Goal: Task Accomplishment & Management: Complete application form

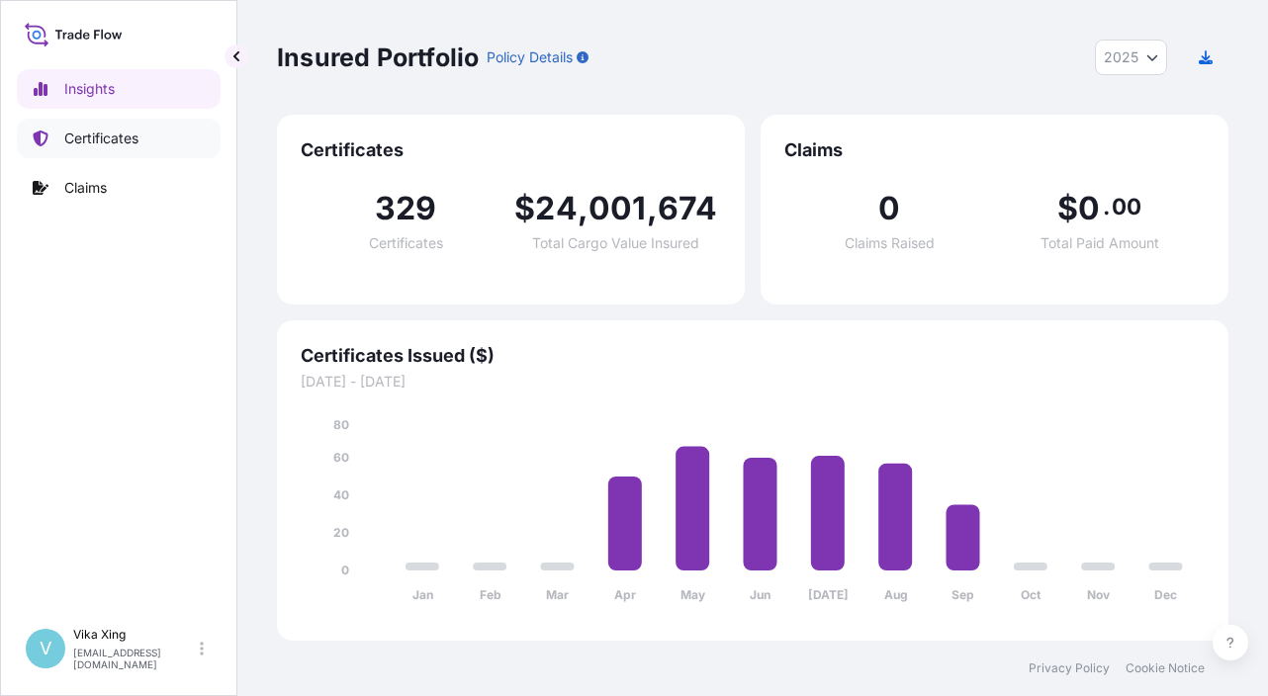
select select "2025"
click at [142, 148] on link "Certificates" at bounding box center [119, 139] width 204 height 40
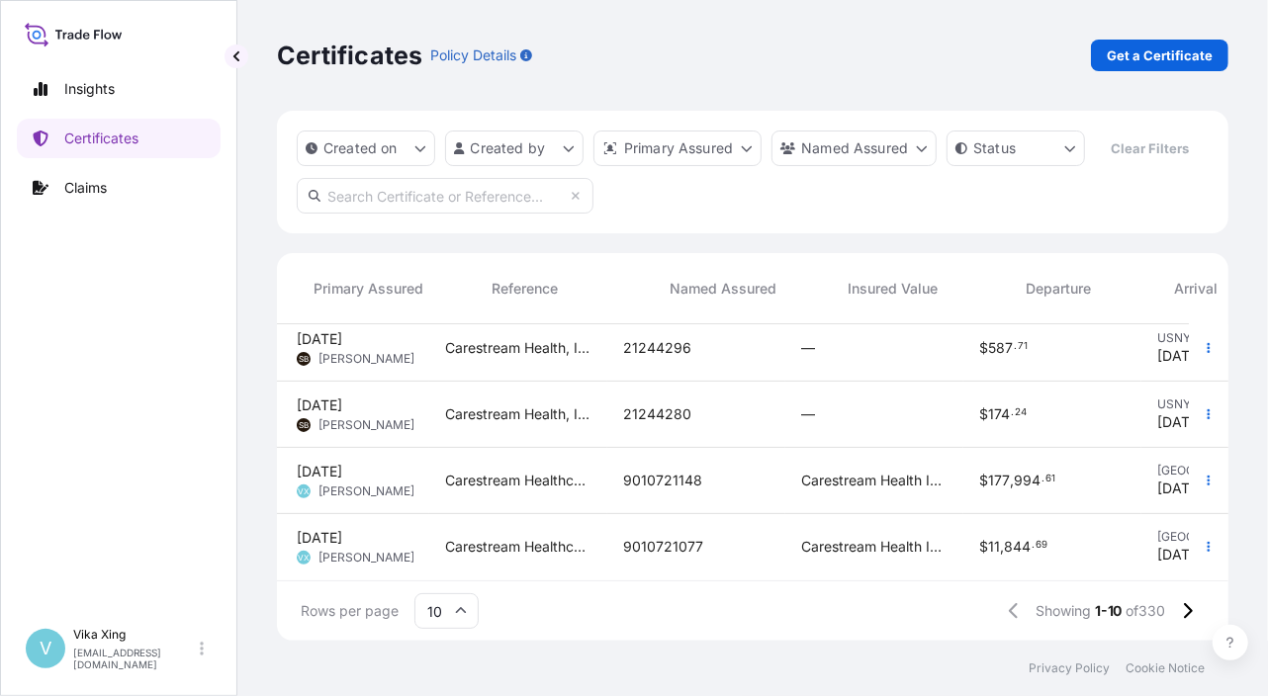
scroll to position [421, 556]
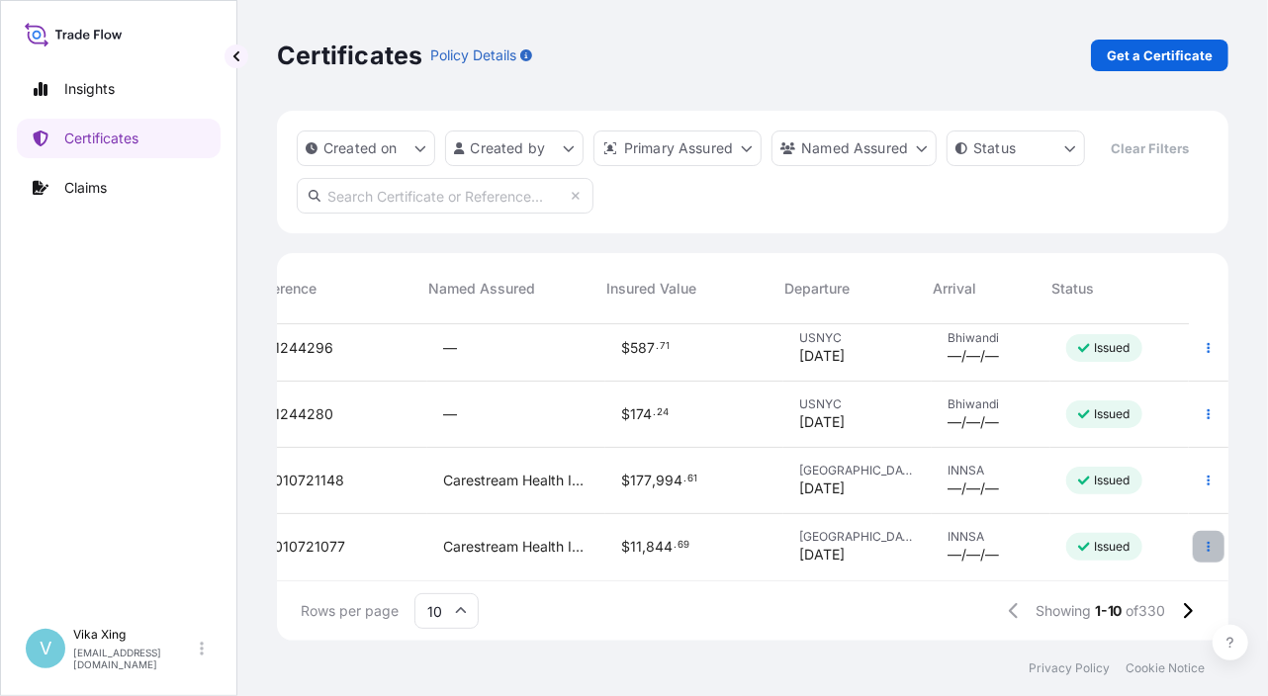
click at [1194, 538] on button "button" at bounding box center [1208, 547] width 32 height 32
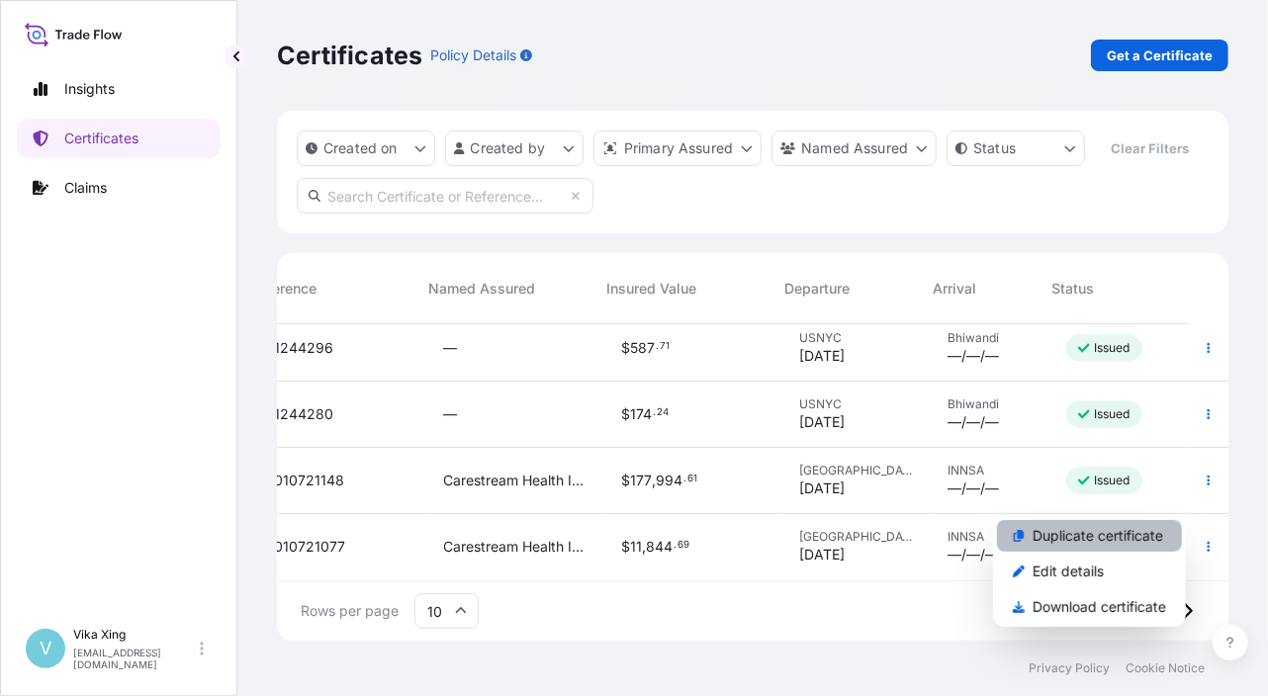
click at [1091, 536] on p "Duplicate certificate" at bounding box center [1097, 536] width 131 height 20
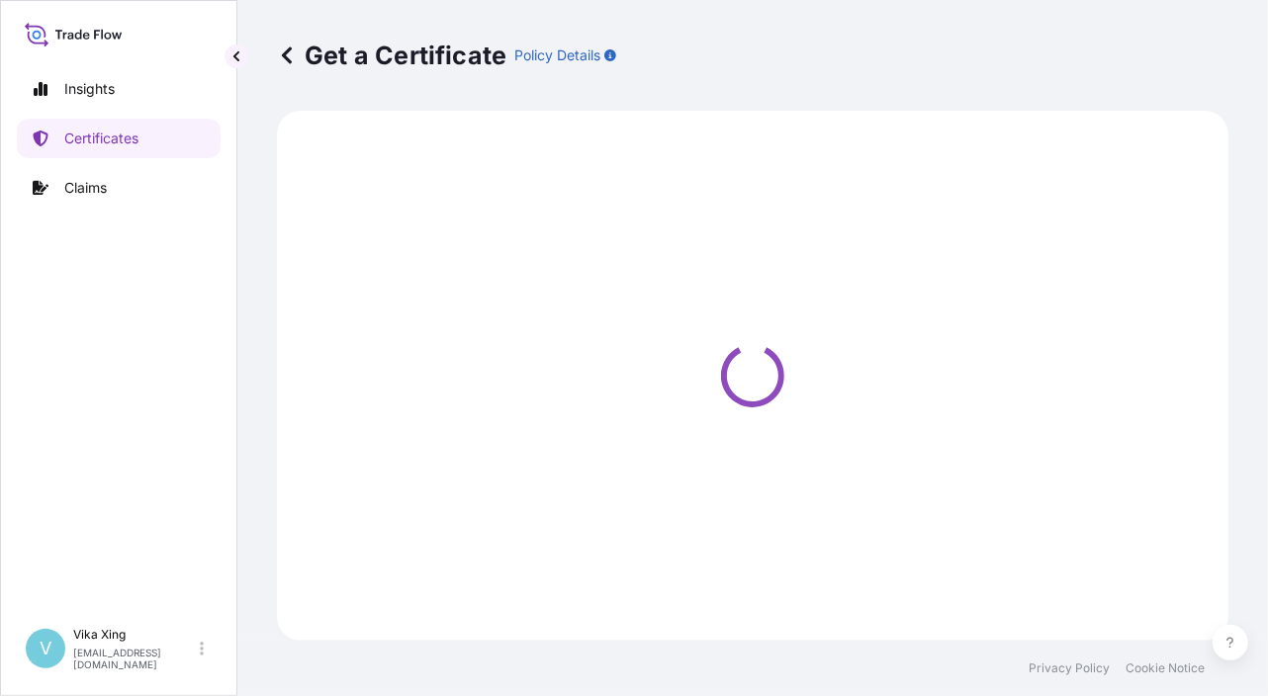
select select "Road / [GEOGRAPHIC_DATA]"
select select "Ocean Vessel"
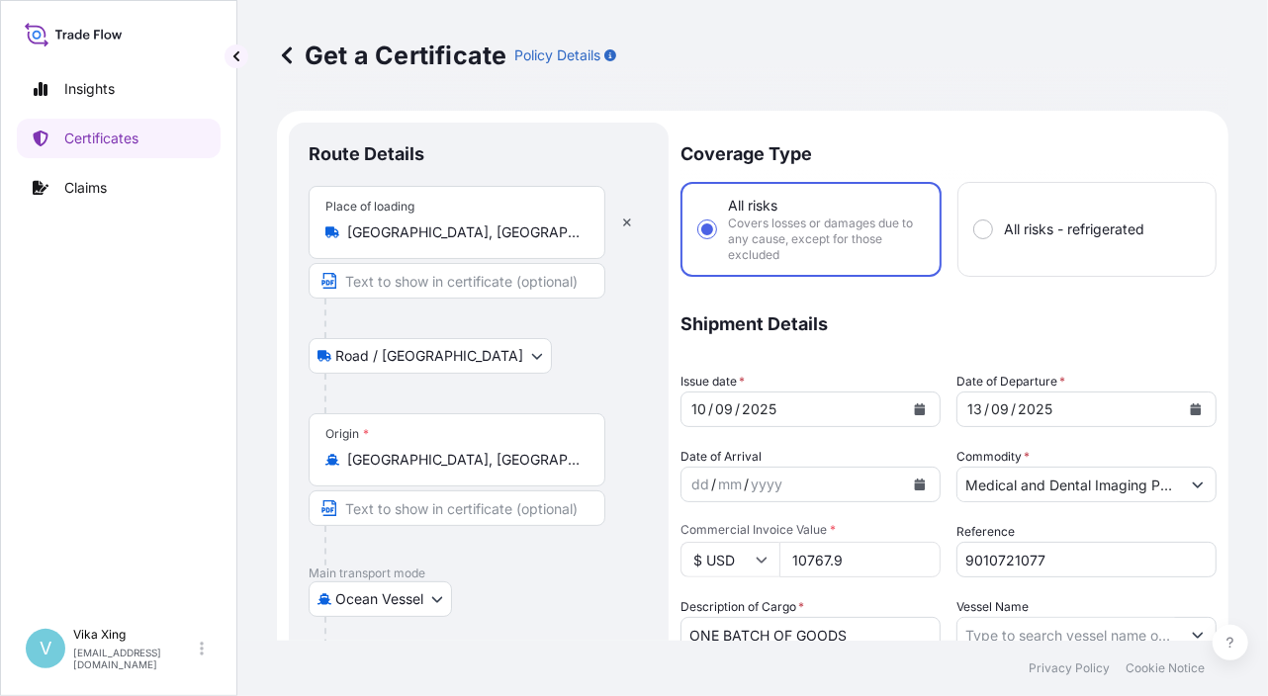
select select "32191"
click at [97, 147] on link "Certificates" at bounding box center [119, 139] width 204 height 40
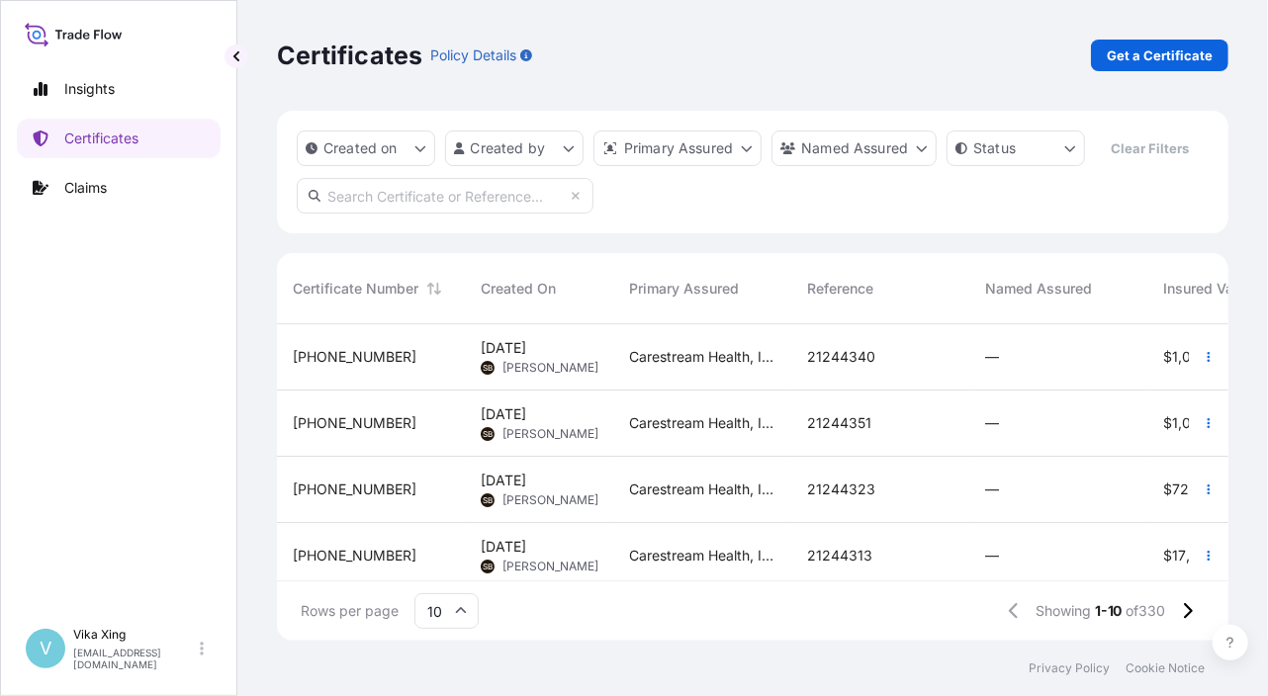
scroll to position [421, 0]
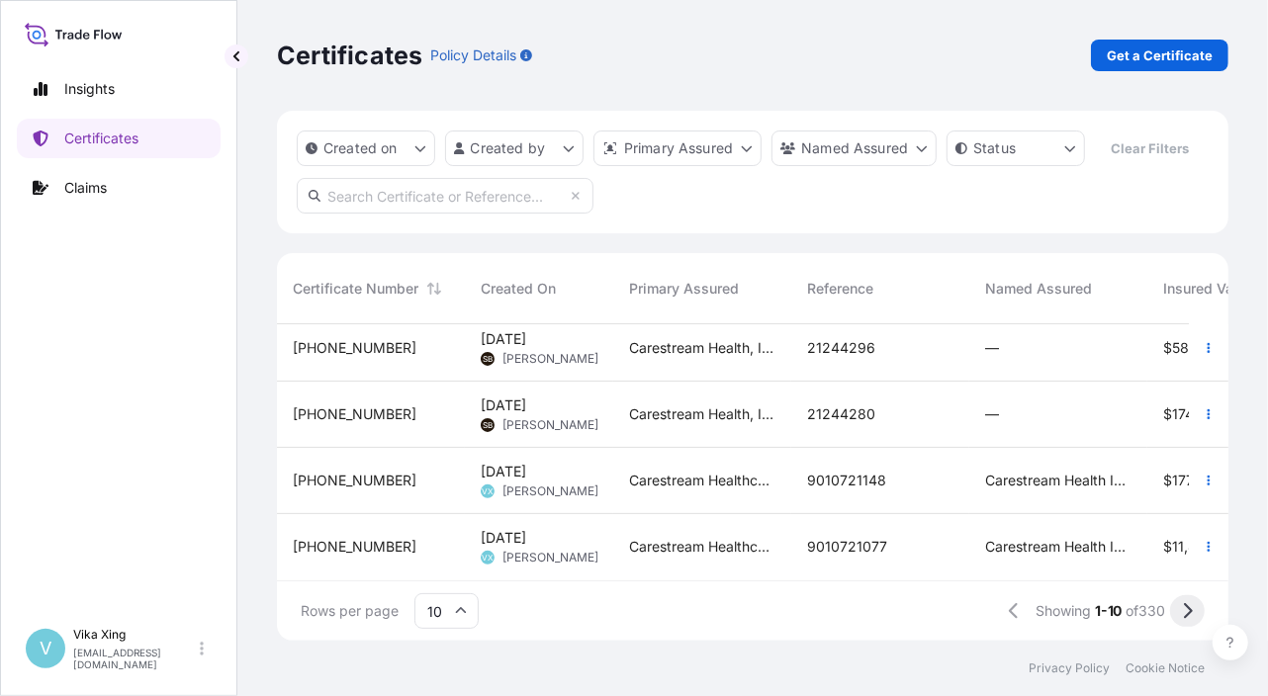
click at [1185, 611] on icon at bounding box center [1187, 611] width 11 height 18
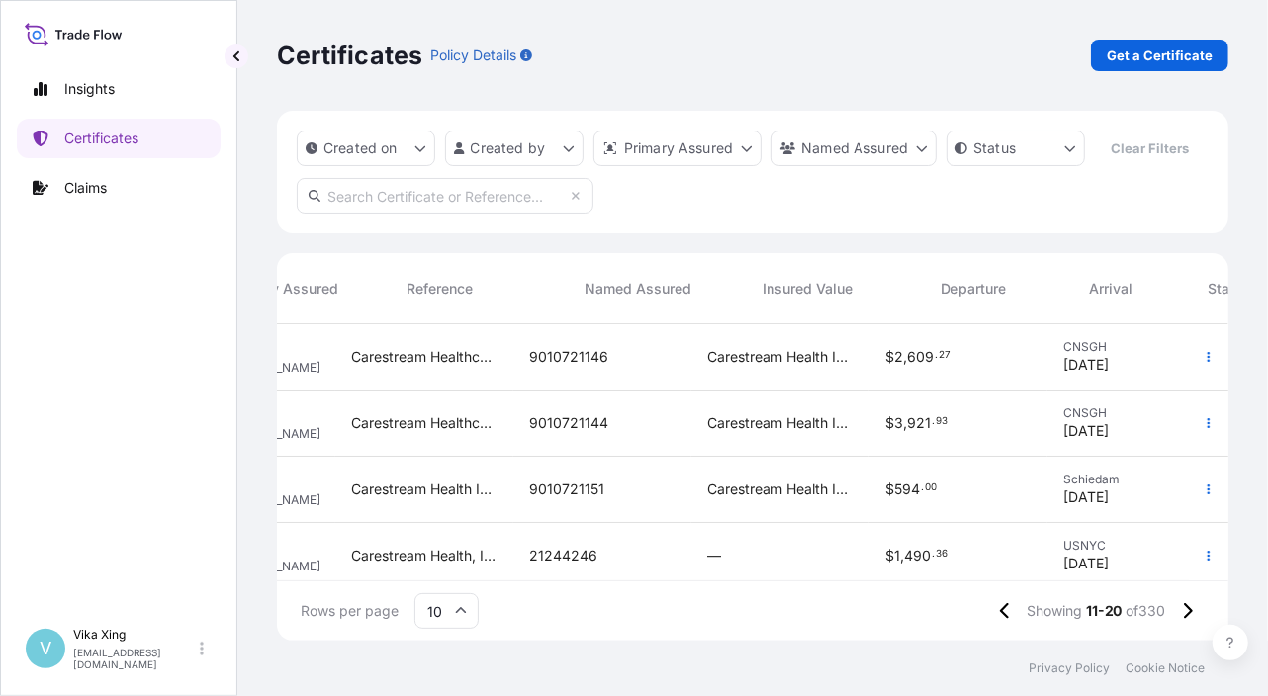
scroll to position [0, 556]
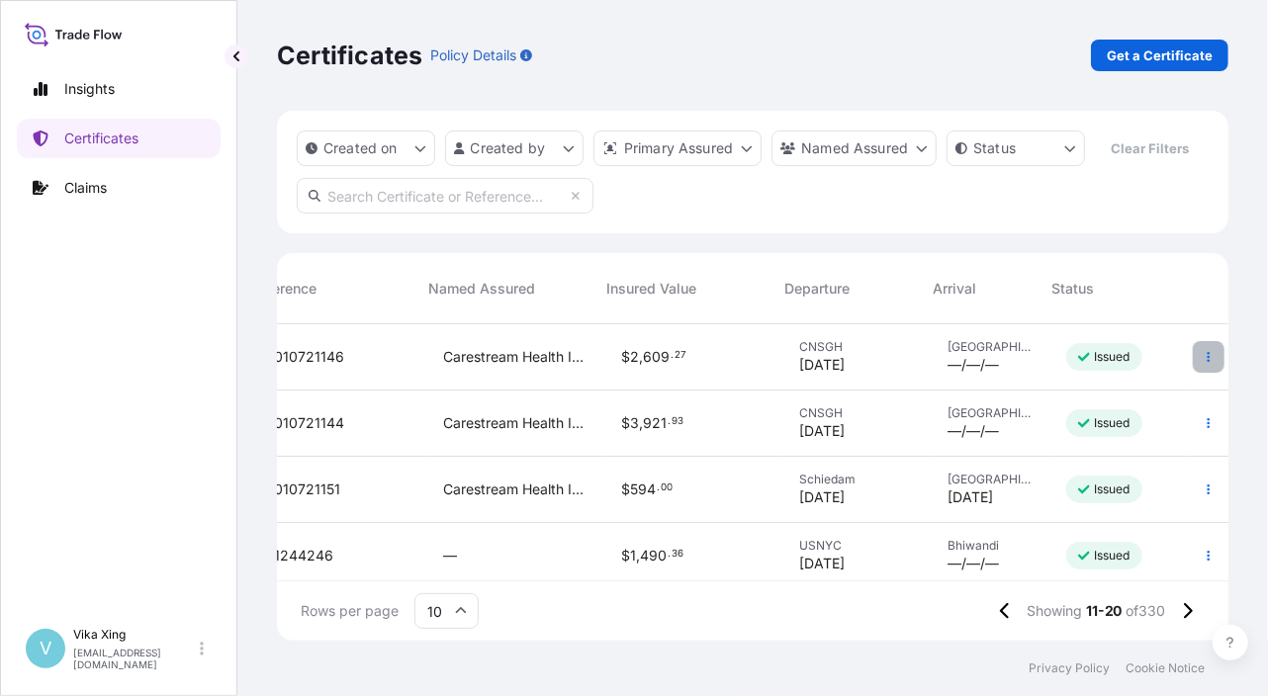
click at [1202, 359] on icon "button" at bounding box center [1208, 357] width 12 height 12
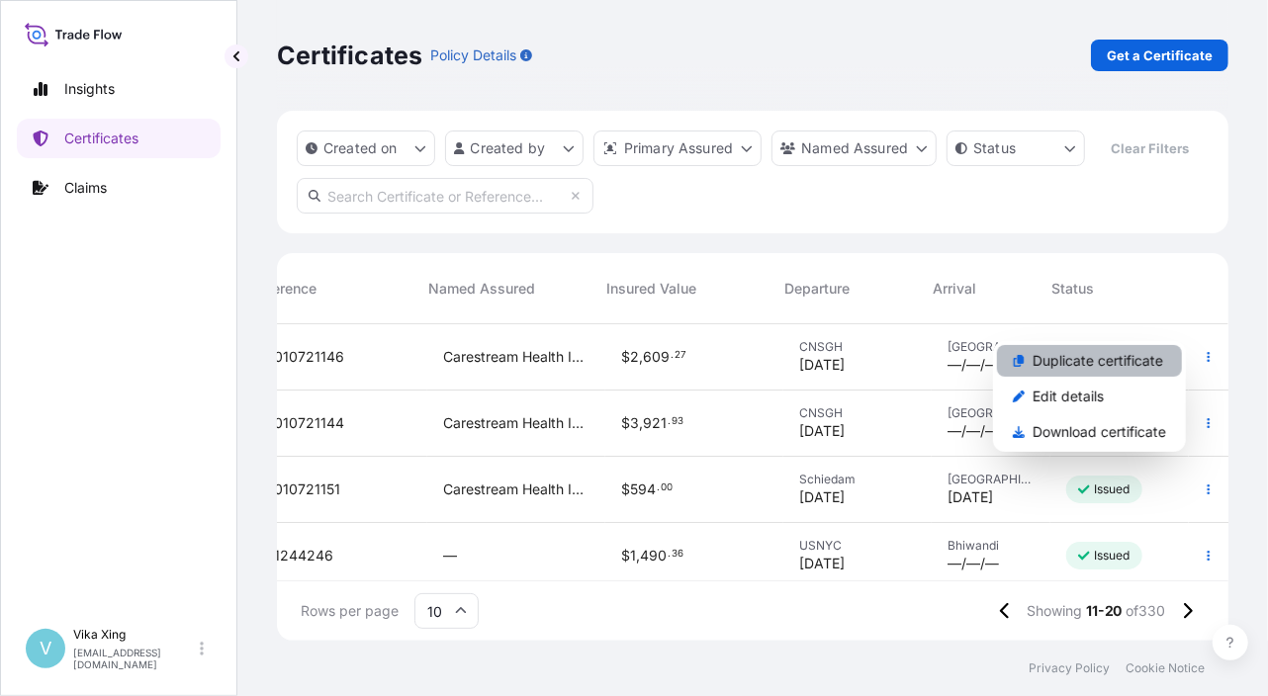
click at [1129, 370] on p "Duplicate certificate" at bounding box center [1097, 361] width 131 height 20
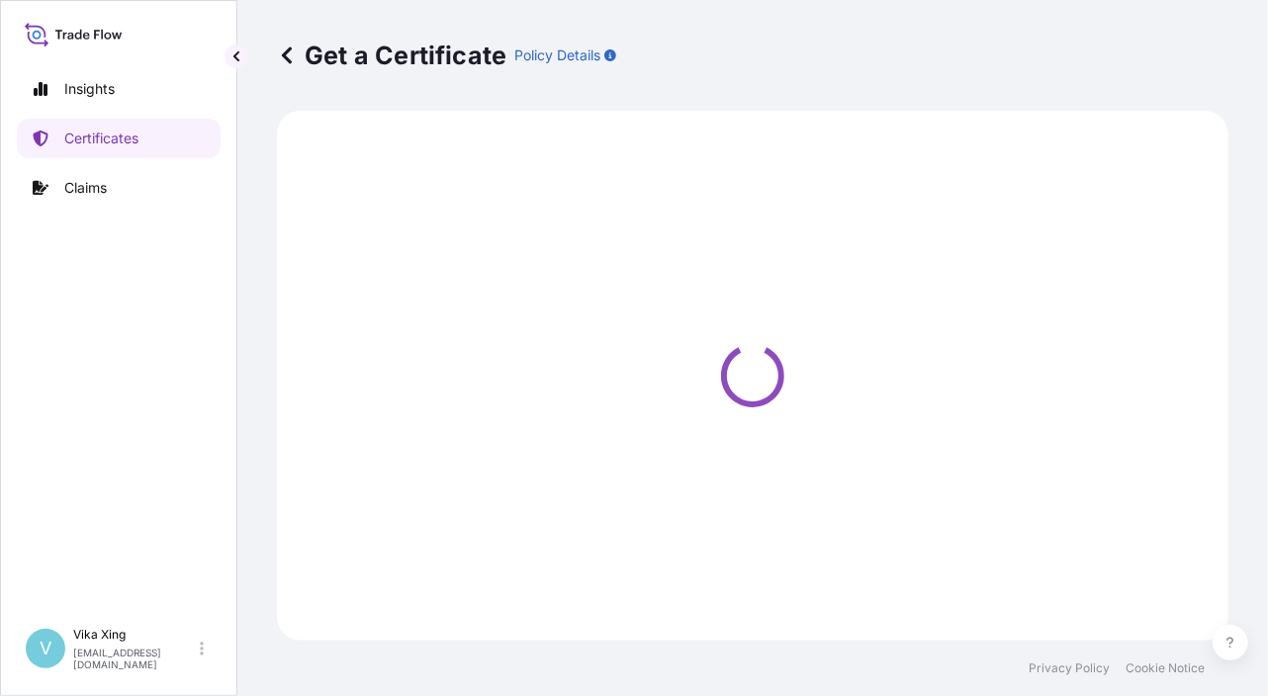
select select "Road / [GEOGRAPHIC_DATA]"
select select "Air"
select select "32191"
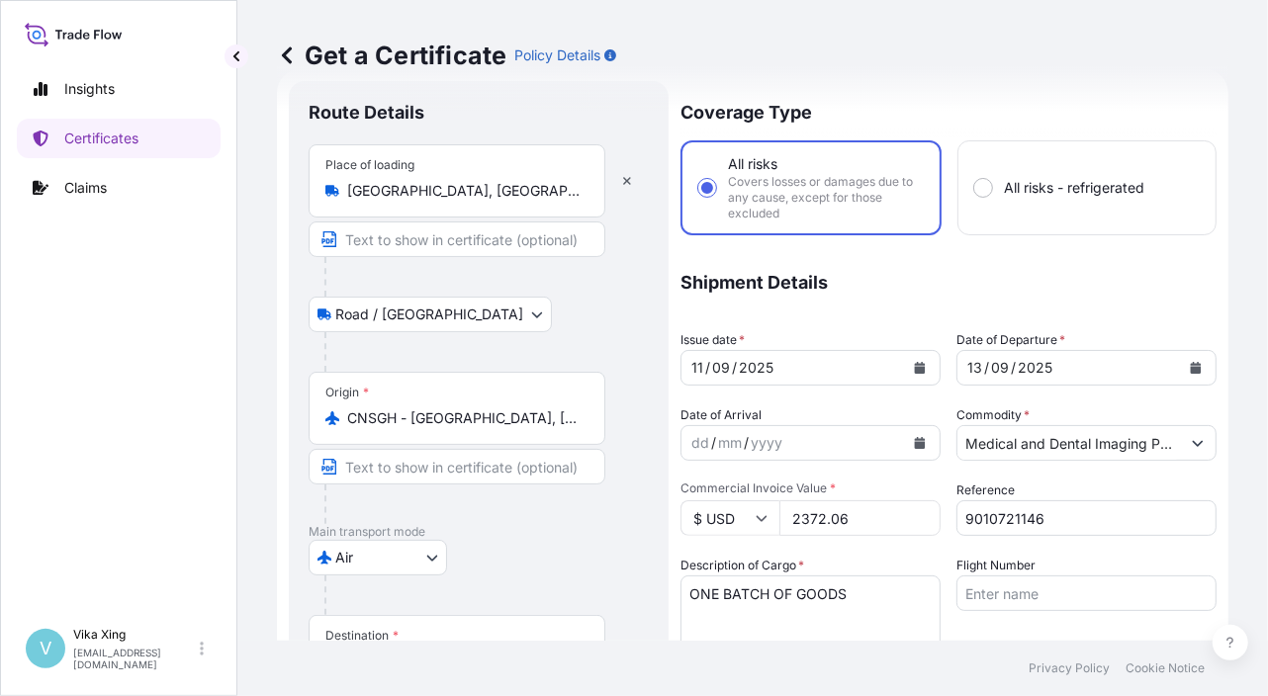
scroll to position [99, 0]
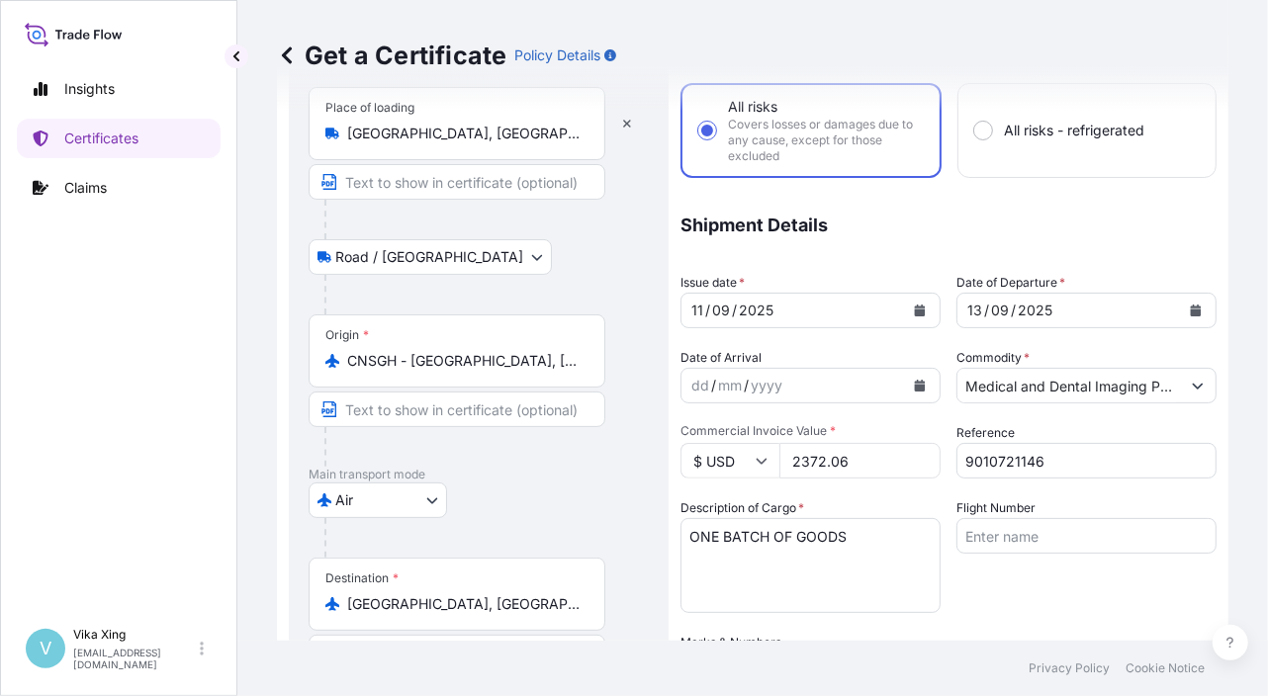
drag, startPoint x: 865, startPoint y: 467, endPoint x: 744, endPoint y: 459, distance: 121.9
click at [744, 459] on div "$ USD 2372.06" at bounding box center [810, 461] width 260 height 36
click at [870, 467] on input "2372.06" at bounding box center [859, 461] width 161 height 36
drag, startPoint x: 866, startPoint y: 464, endPoint x: 703, endPoint y: 455, distance: 163.4
click at [703, 455] on div "$ USD 2372.06" at bounding box center [810, 461] width 260 height 36
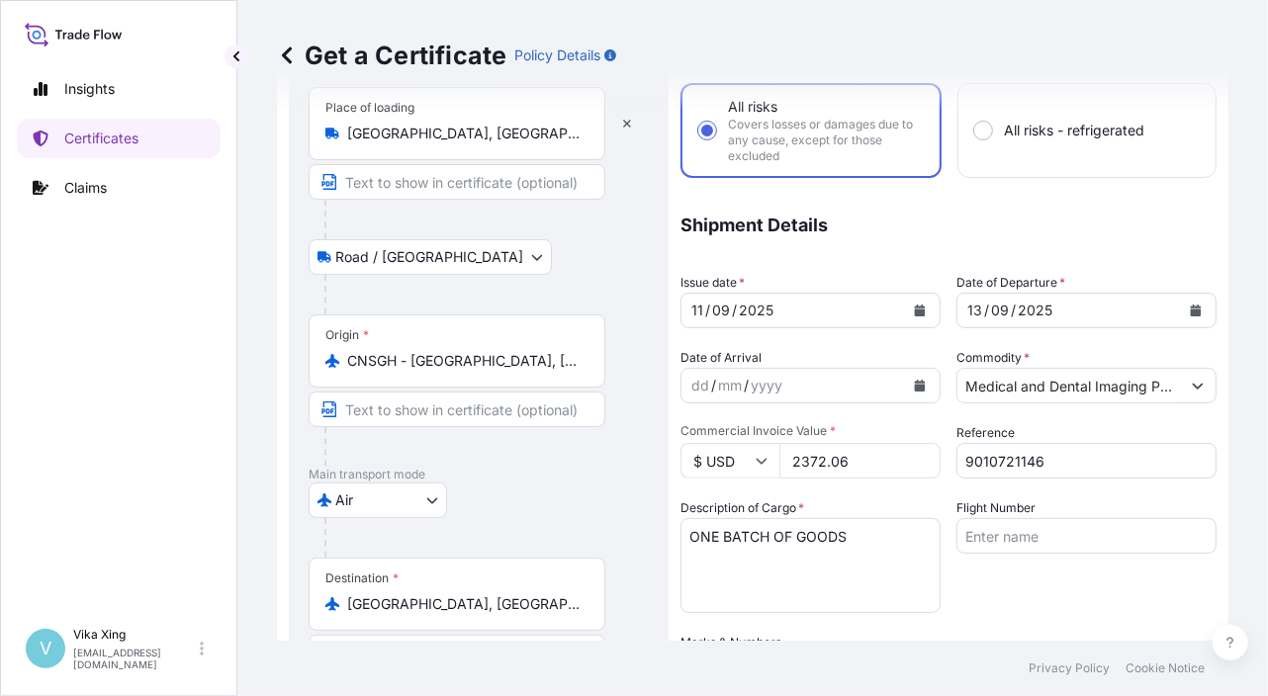
paste input "559.2"
type input "559.26"
drag, startPoint x: 1060, startPoint y: 460, endPoint x: 921, endPoint y: 448, distance: 138.9
click at [921, 448] on div "Coverage Type All risks Covers losses or damages due to any cause, except for t…" at bounding box center [948, 544] width 536 height 1041
paste input "4"
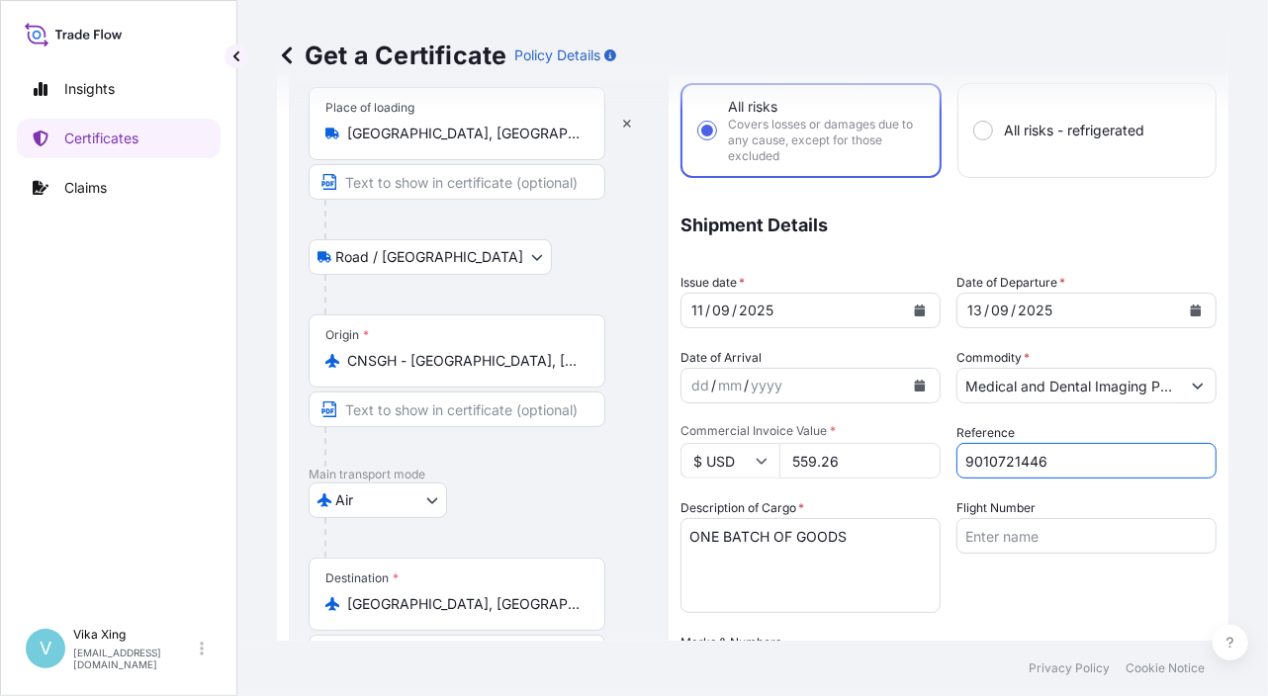
type input "9010721446"
click at [914, 305] on icon "Calendar" at bounding box center [920, 311] width 12 height 12
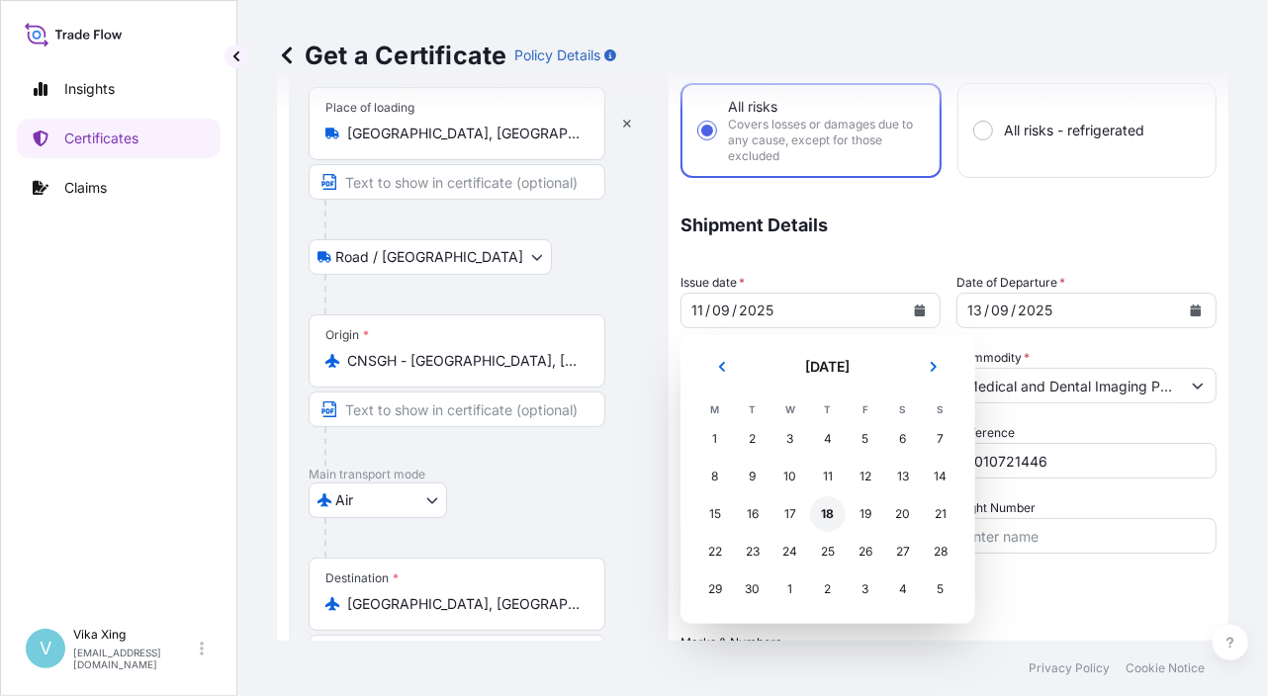
click at [824, 511] on div "18" at bounding box center [828, 514] width 36 height 36
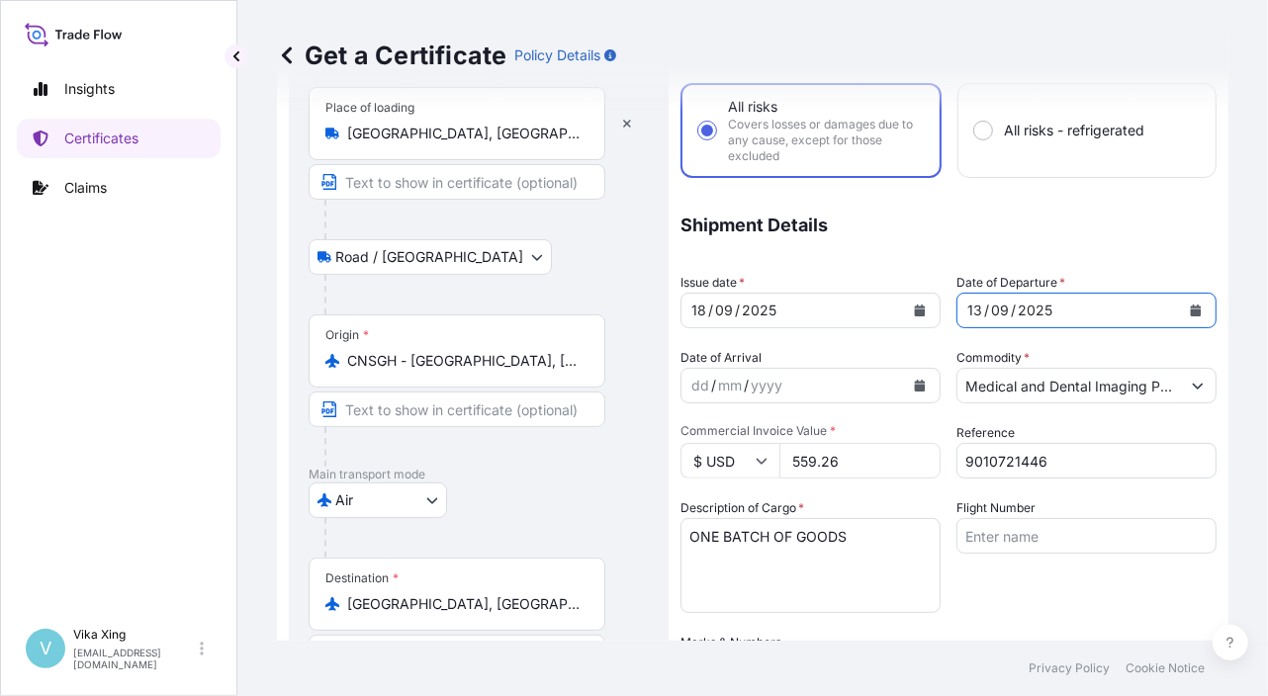
click at [1190, 306] on icon "Calendar" at bounding box center [1195, 311] width 11 height 12
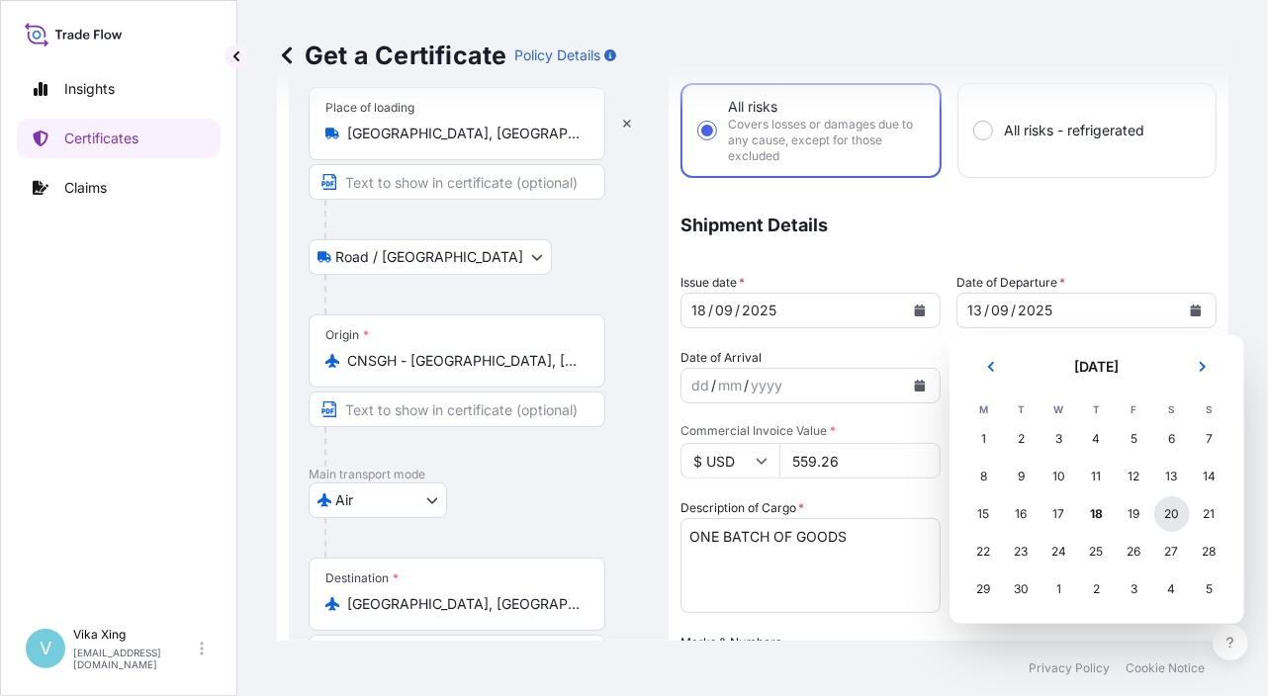
click at [1175, 515] on div "20" at bounding box center [1172, 514] width 36 height 36
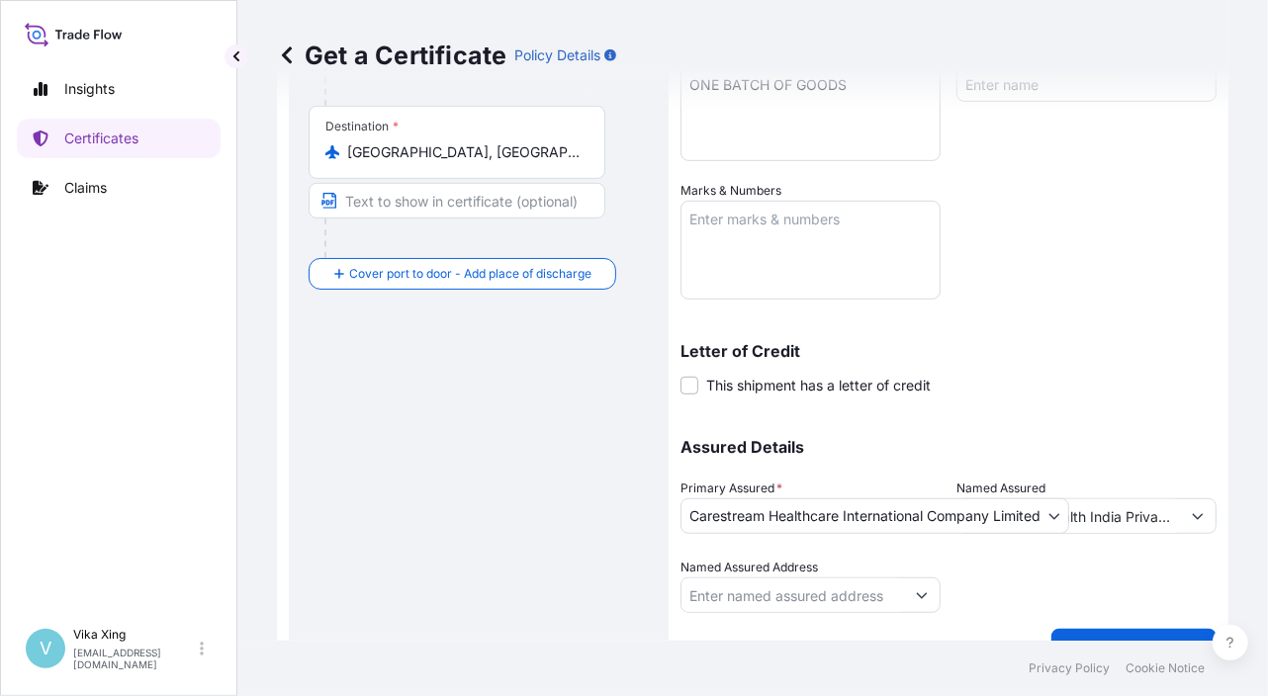
scroll to position [589, 0]
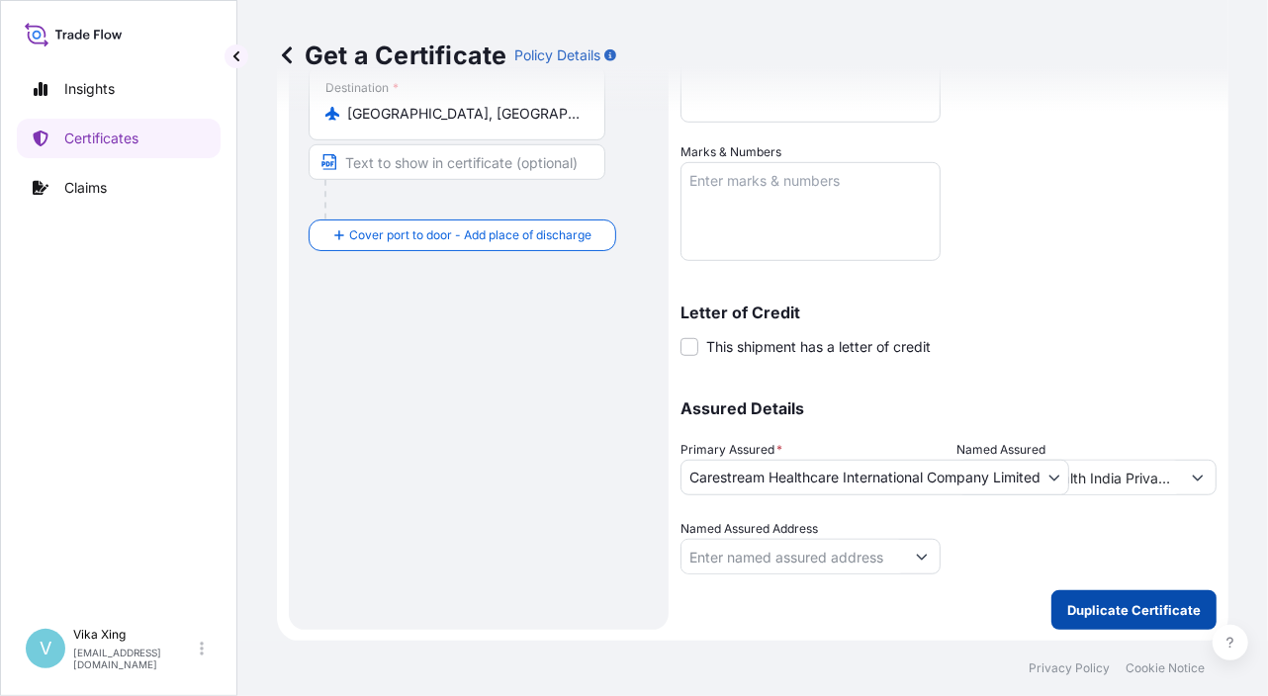
click at [1111, 609] on p "Duplicate Certificate" at bounding box center [1133, 610] width 133 height 20
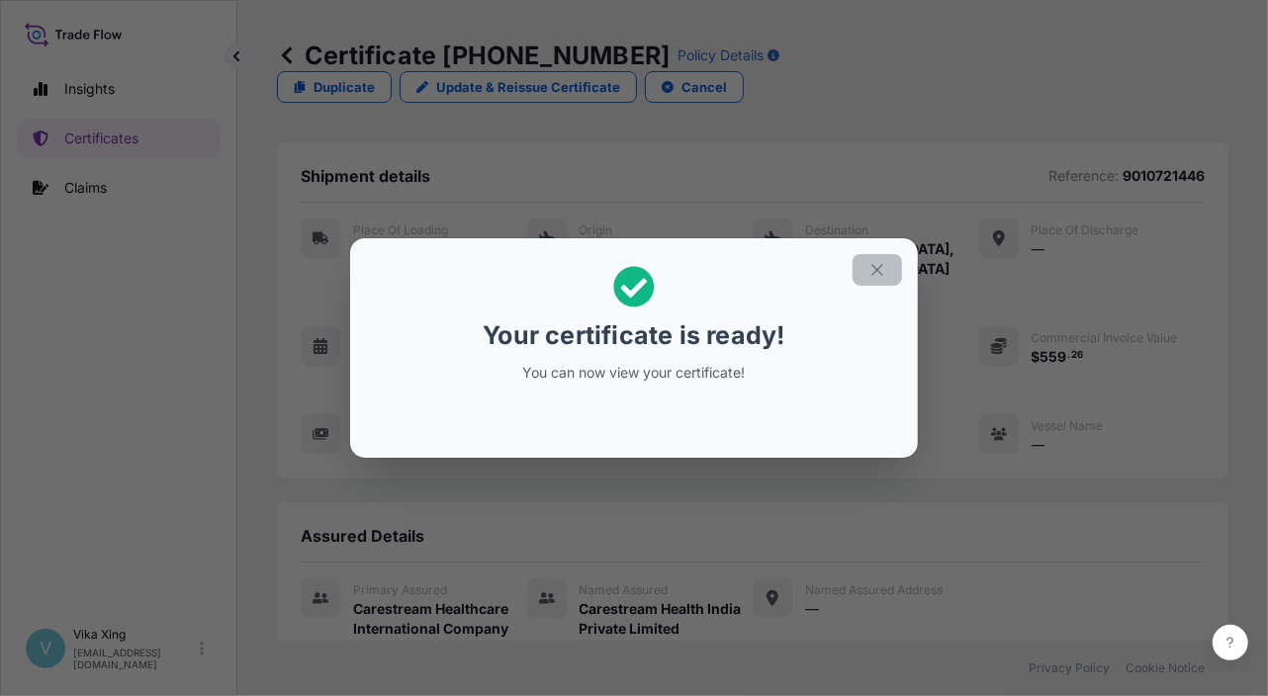
click at [889, 272] on button "button" at bounding box center [876, 270] width 49 height 32
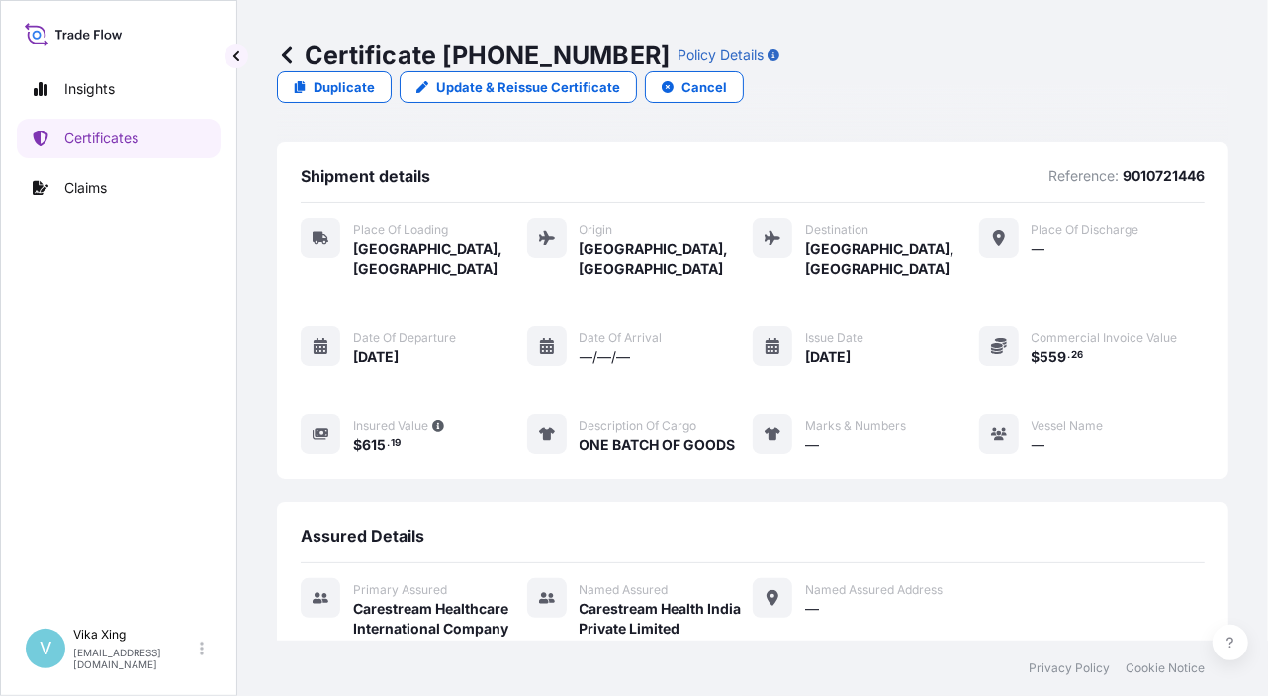
scroll to position [195, 0]
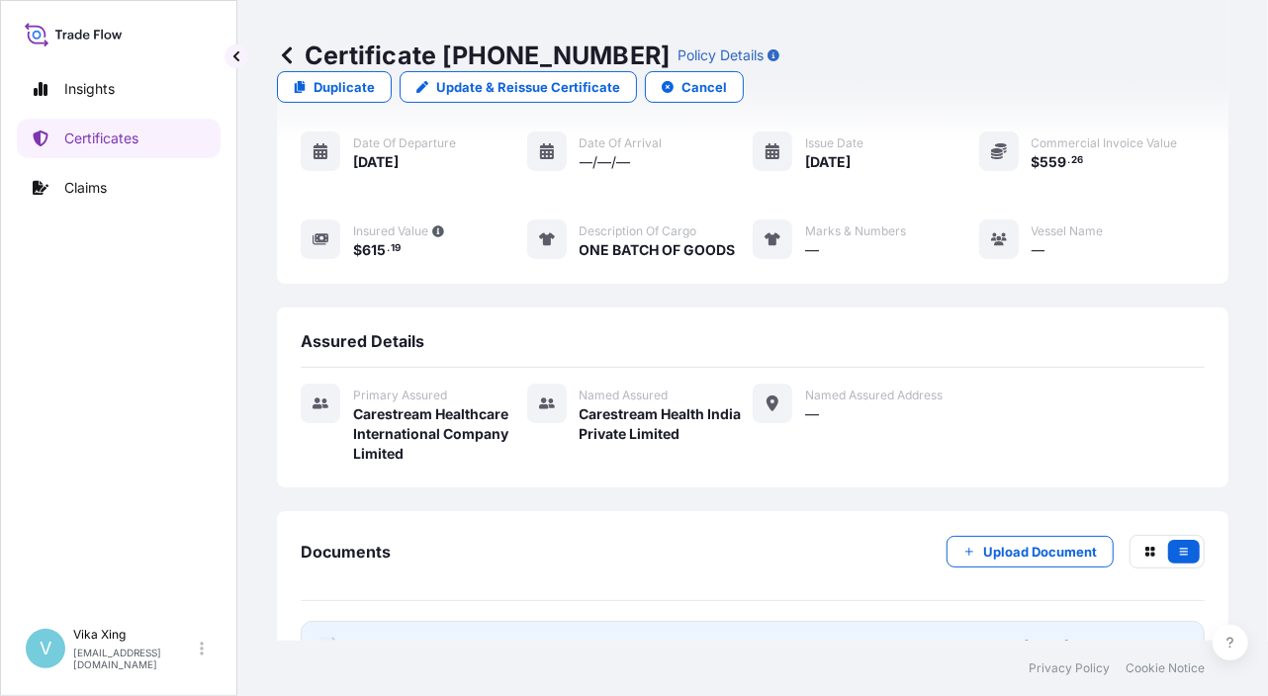
click at [397, 637] on span "Certificate" at bounding box center [388, 647] width 71 height 20
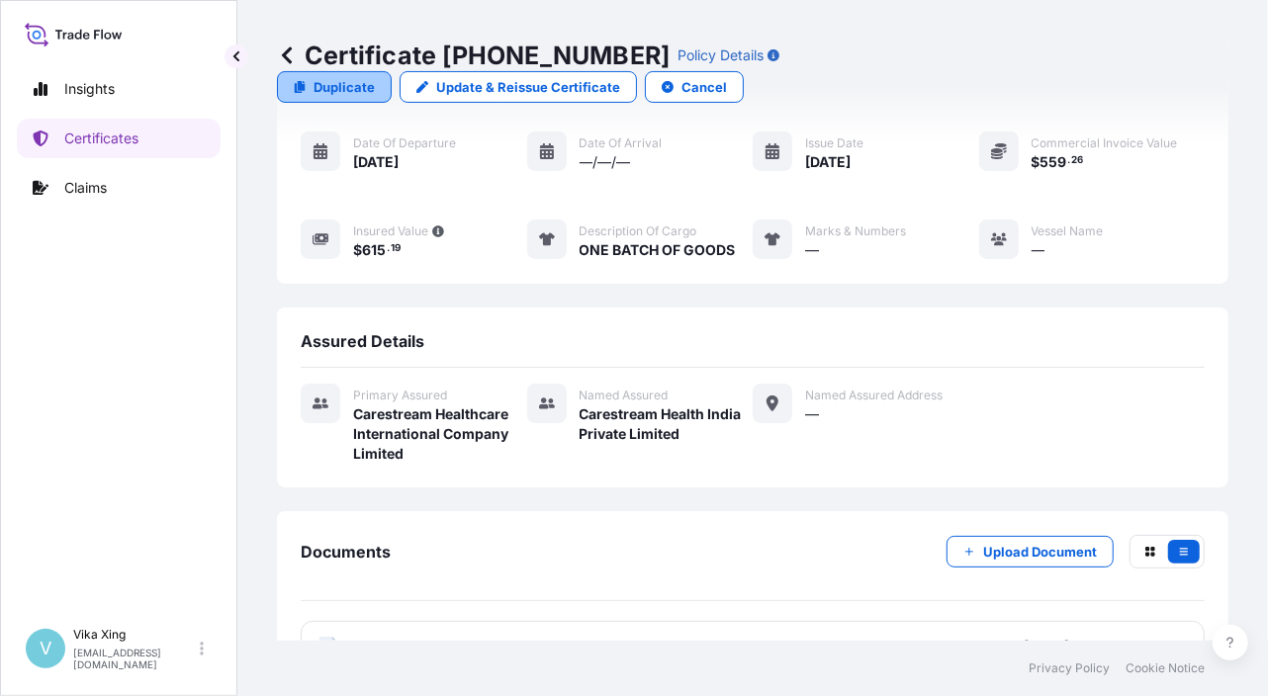
click at [375, 77] on p "Duplicate" at bounding box center [343, 87] width 61 height 20
select select "Road / [GEOGRAPHIC_DATA]"
select select "Air"
select select "32191"
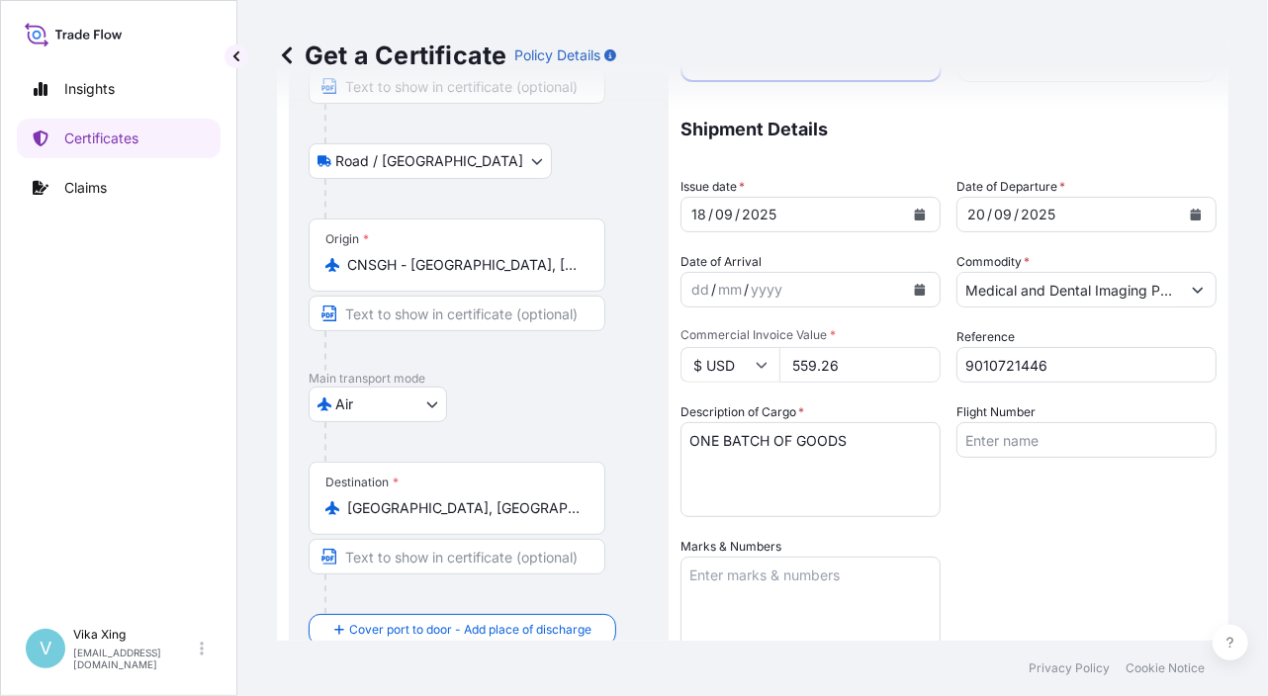
drag, startPoint x: 869, startPoint y: 356, endPoint x: 736, endPoint y: 346, distance: 133.8
click at [736, 347] on div "$ USD 559.26" at bounding box center [810, 365] width 260 height 36
paste input "898.18"
type input "898.18"
drag, startPoint x: 946, startPoint y: 365, endPoint x: 910, endPoint y: 360, distance: 36.9
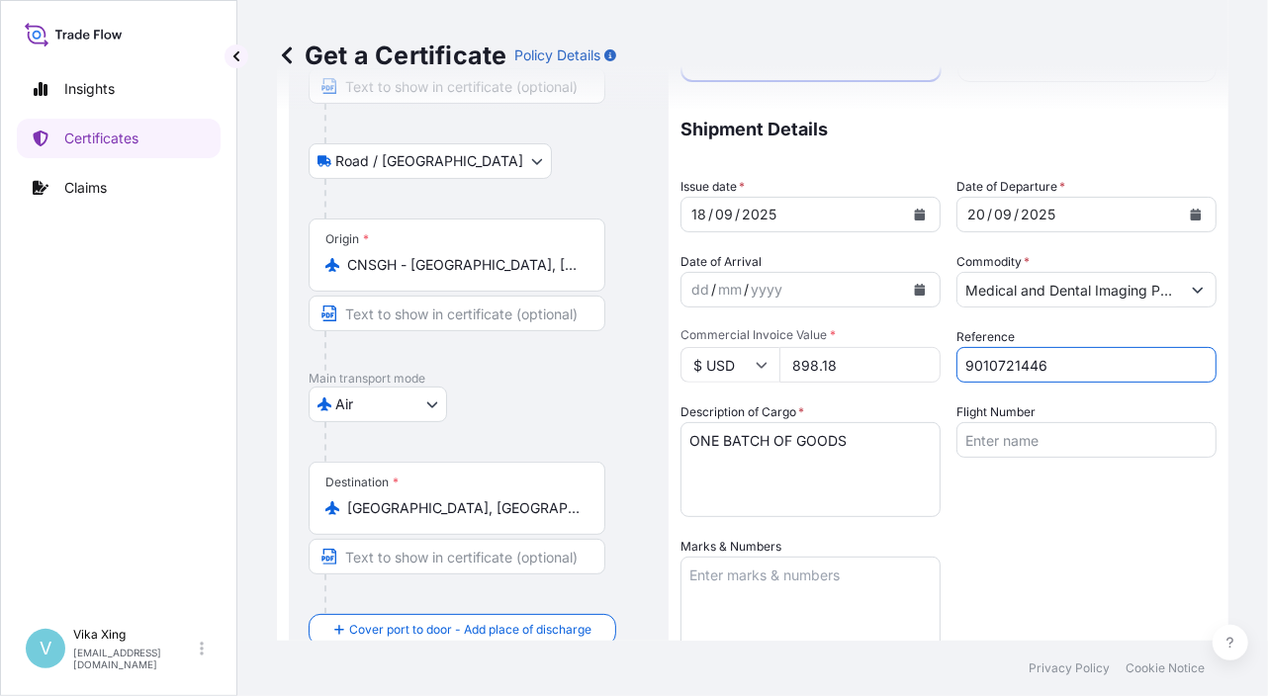
click at [910, 360] on div "Coverage Type All risks Covers losses or damages due to any cause, except for t…" at bounding box center [948, 448] width 536 height 1041
paste input "5"
type input "9010721445"
click at [1044, 564] on div "Coverage Type All risks Covers losses or damages due to any cause, except for t…" at bounding box center [948, 448] width 536 height 1041
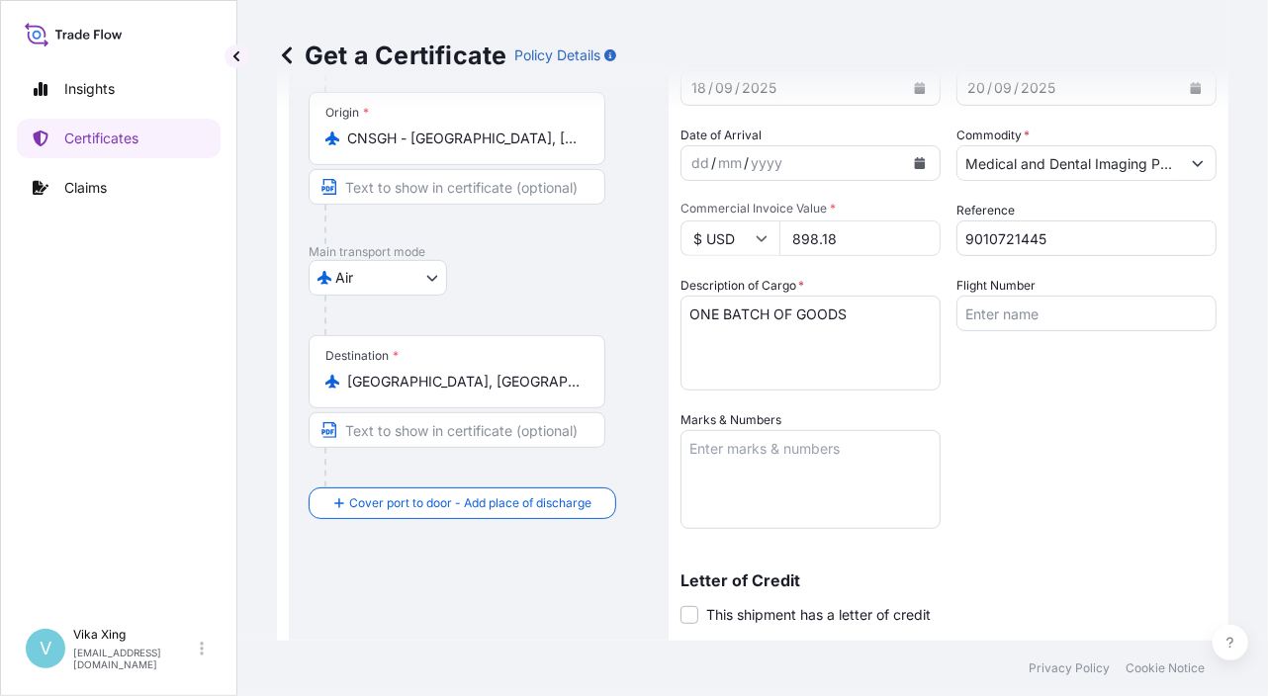
scroll to position [589, 0]
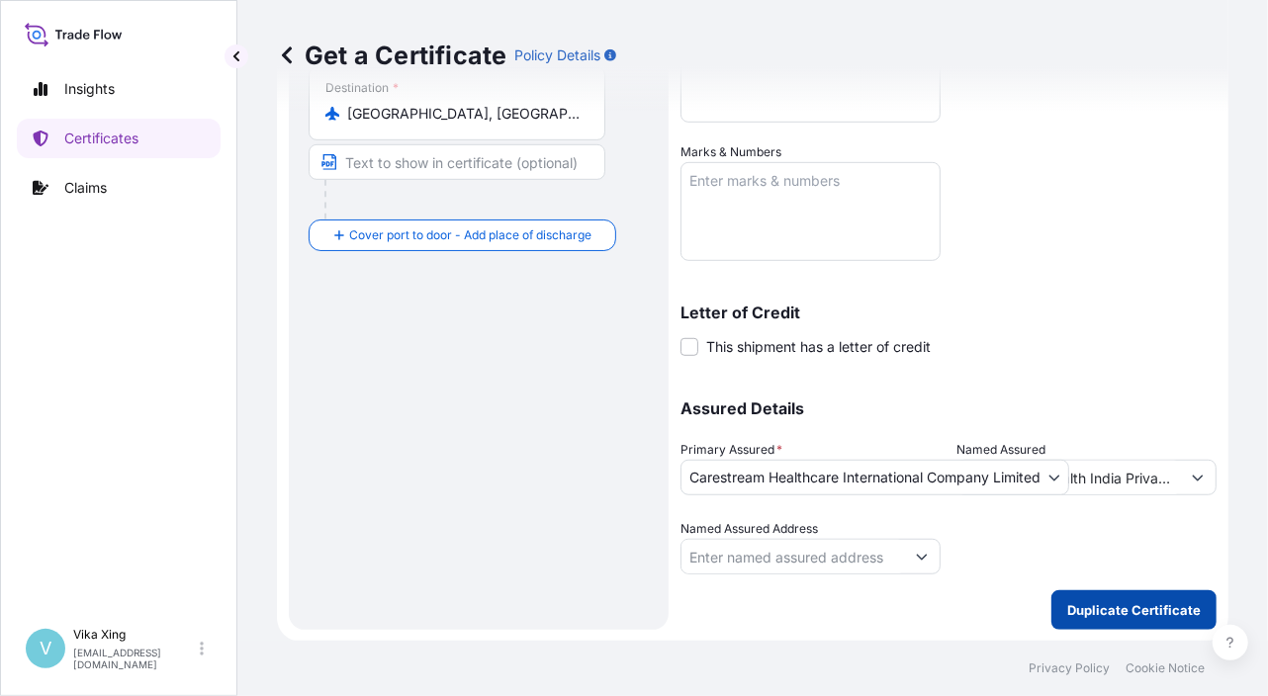
click at [1131, 607] on p "Duplicate Certificate" at bounding box center [1133, 610] width 133 height 20
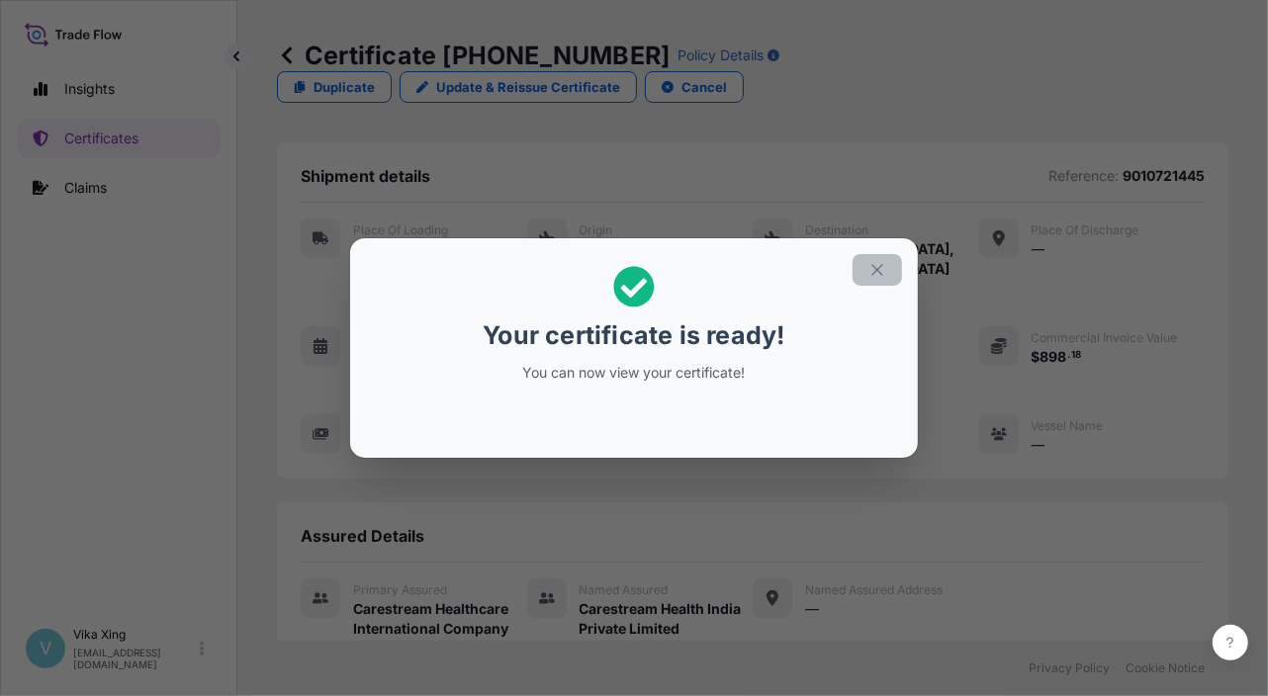
click at [889, 267] on button "button" at bounding box center [876, 270] width 49 height 32
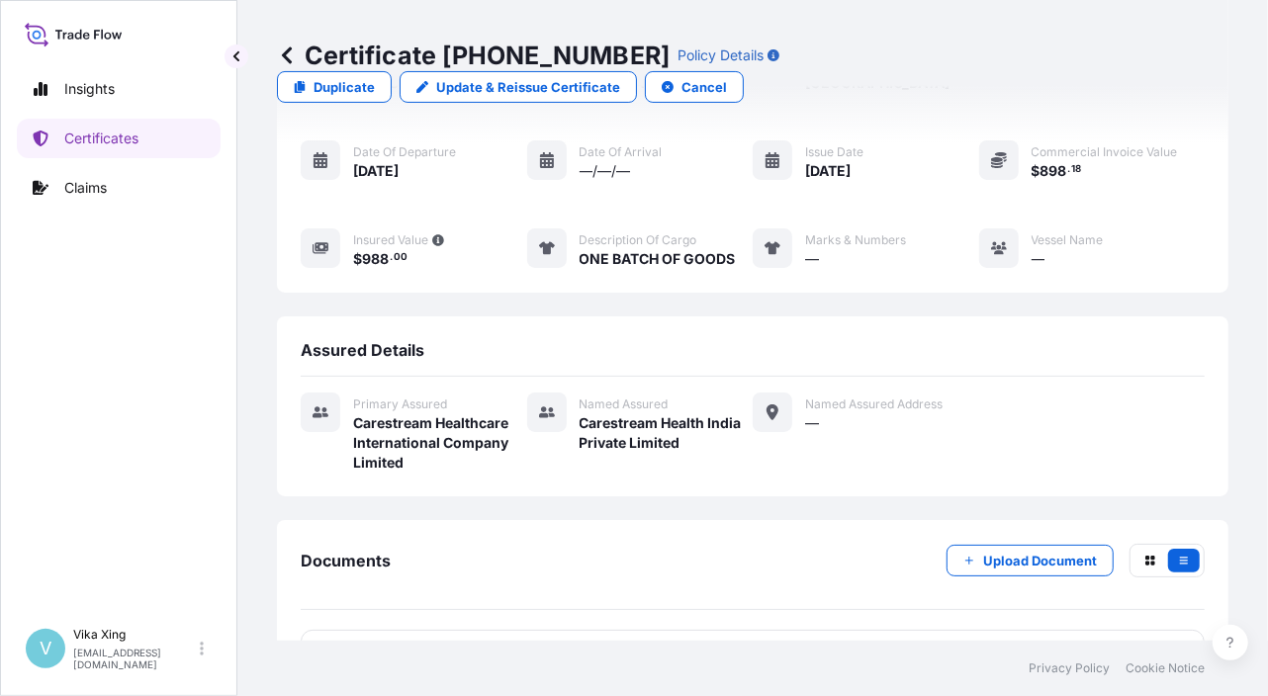
scroll to position [195, 0]
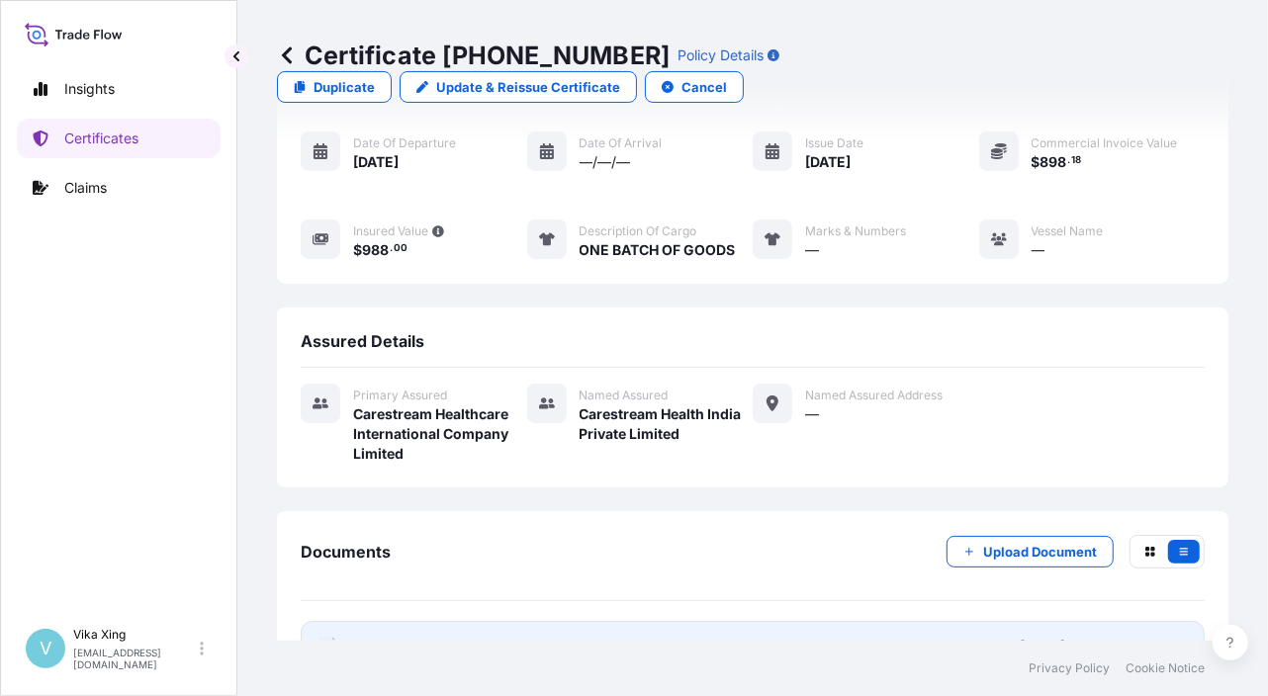
click at [441, 621] on link "PDF Certificate [DATE]T05:12:06.426053" at bounding box center [753, 646] width 904 height 51
